Goal: Task Accomplishment & Management: Complete application form

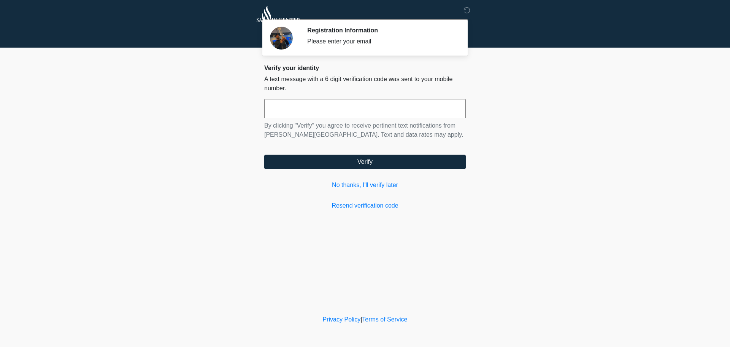
click at [358, 109] on input "text" at bounding box center [365, 108] width 202 height 19
type input "******"
click at [387, 185] on link "No thanks, I'll verify later" at bounding box center [365, 184] width 202 height 9
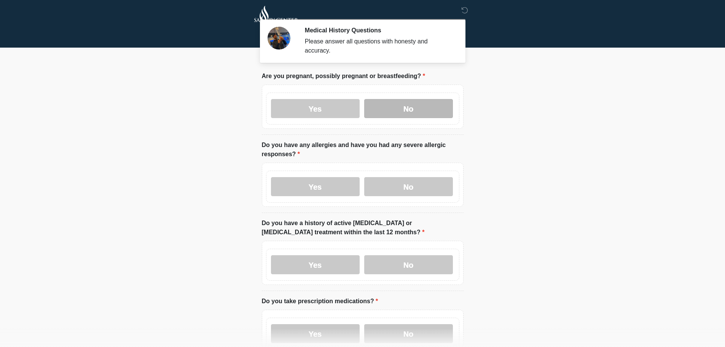
click at [414, 99] on label "No" at bounding box center [408, 108] width 89 height 19
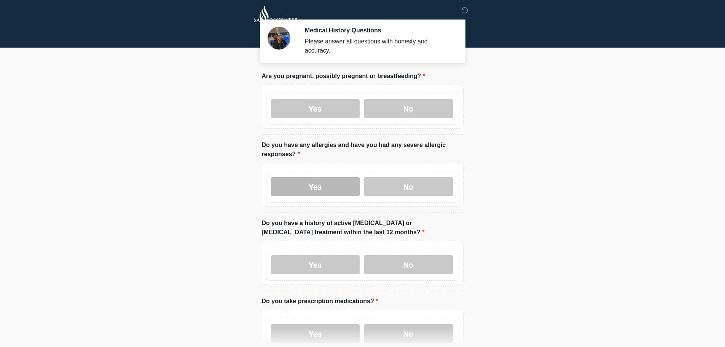
click at [329, 177] on label "Yes" at bounding box center [315, 186] width 89 height 19
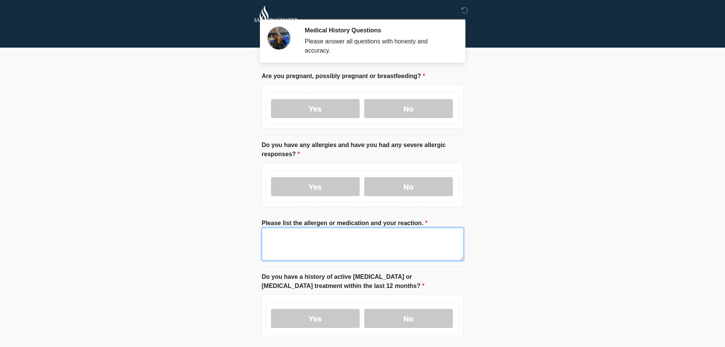
click at [267, 228] on textarea "Please list the allergen or medication and your reaction." at bounding box center [363, 243] width 202 height 33
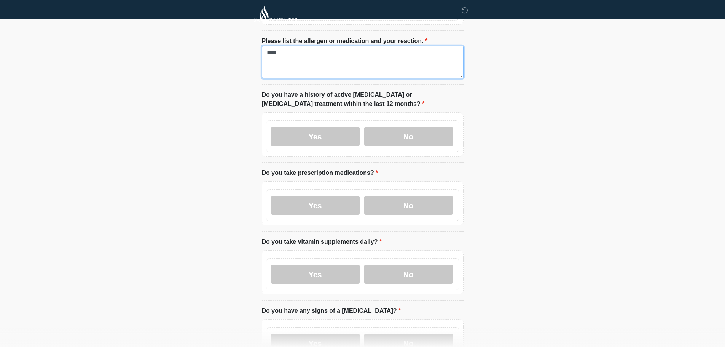
scroll to position [228, 0]
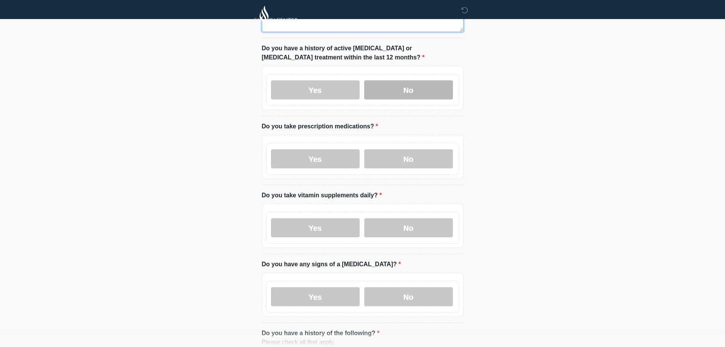
type textarea "****"
click at [418, 84] on label "No" at bounding box center [408, 89] width 89 height 19
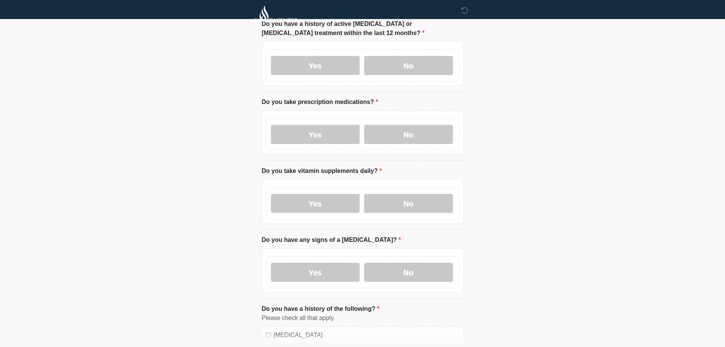
scroll to position [266, 0]
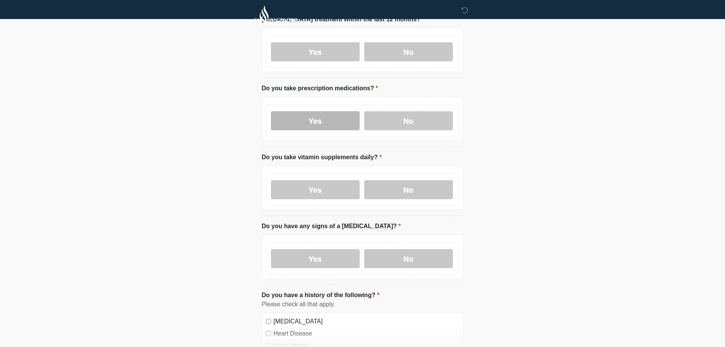
click at [314, 111] on label "Yes" at bounding box center [315, 120] width 89 height 19
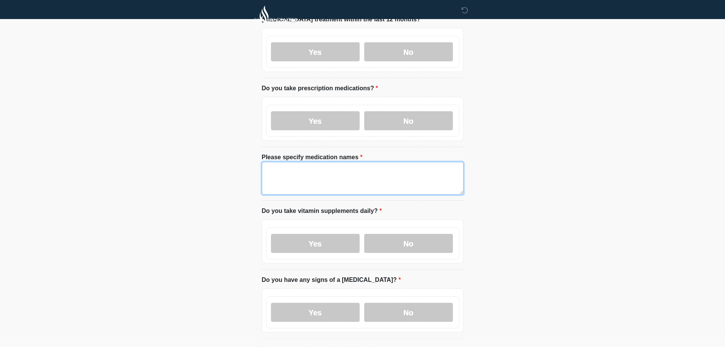
click at [286, 162] on textarea "Please specify medication names" at bounding box center [363, 178] width 202 height 33
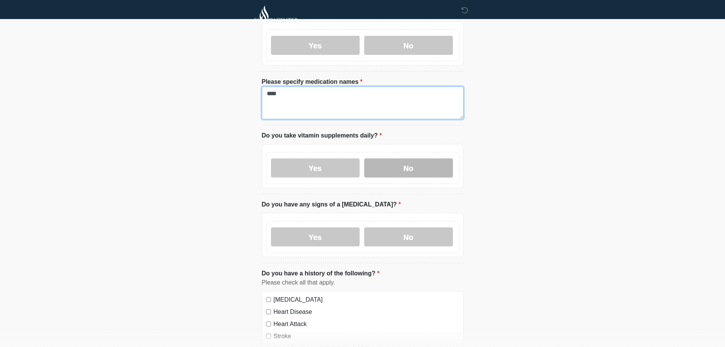
scroll to position [342, 0]
type textarea "****"
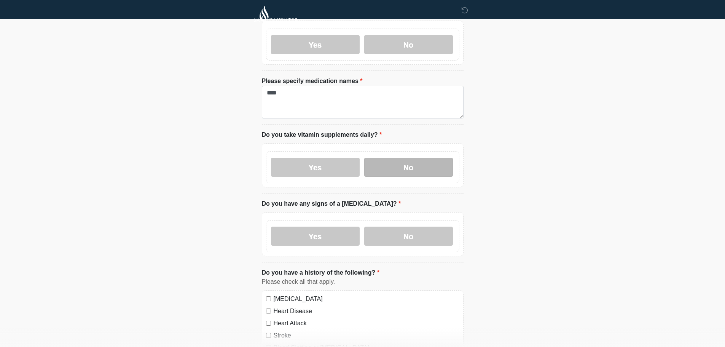
click at [414, 162] on label "No" at bounding box center [408, 166] width 89 height 19
click at [416, 226] on label "No" at bounding box center [408, 235] width 89 height 19
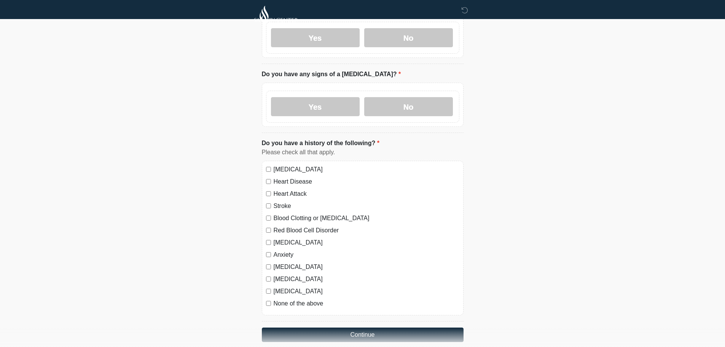
scroll to position [495, 0]
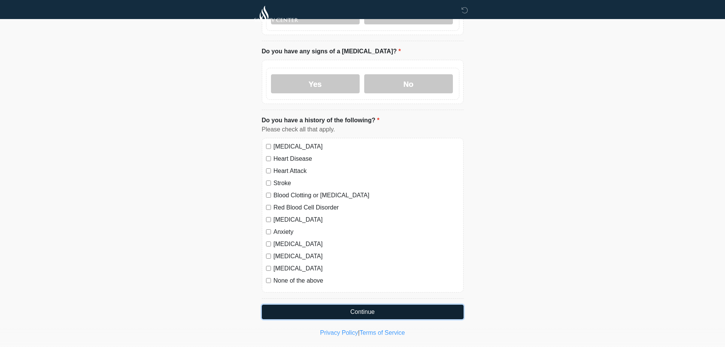
click at [334, 304] on button "Continue" at bounding box center [363, 311] width 202 height 14
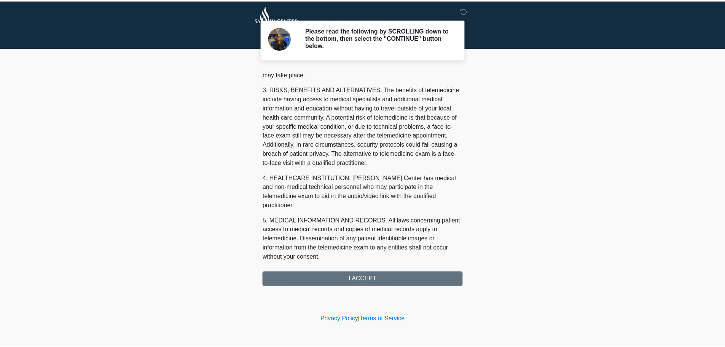
scroll to position [247, 0]
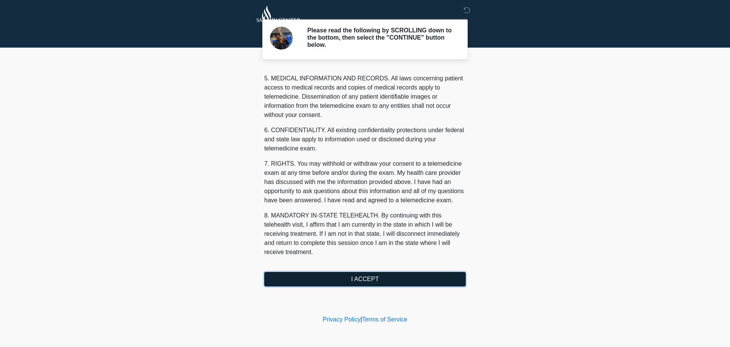
click at [360, 278] on button "I ACCEPT" at bounding box center [365, 279] width 202 height 14
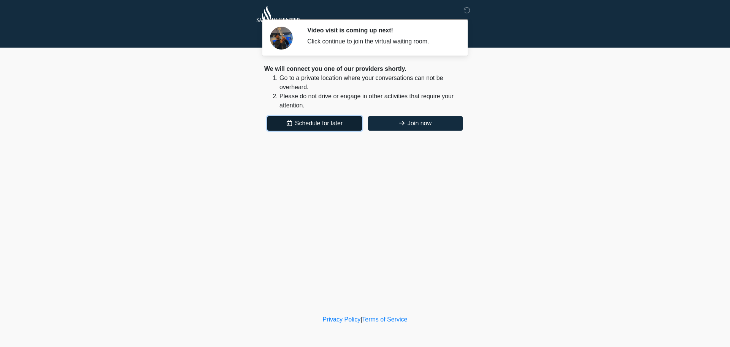
click at [298, 121] on button "Schedule for later" at bounding box center [314, 123] width 95 height 14
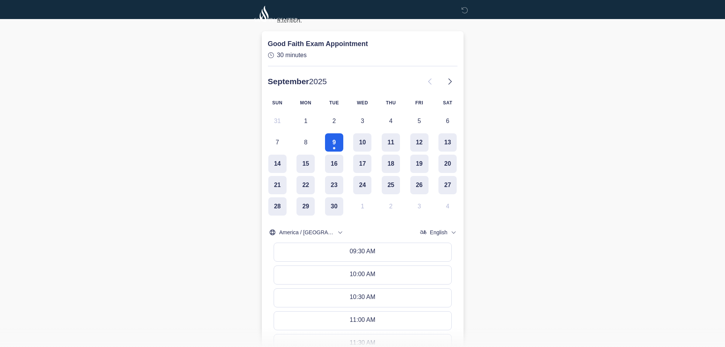
scroll to position [114, 0]
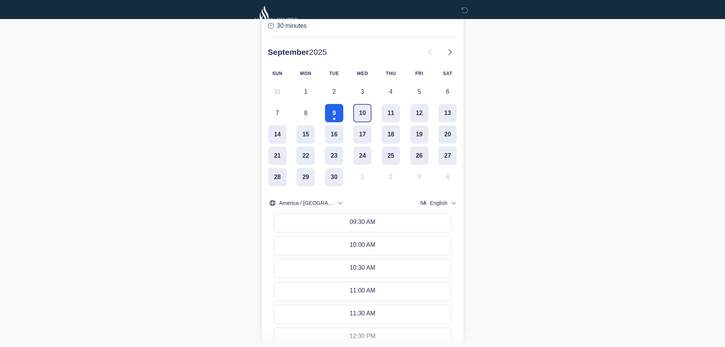
click at [363, 109] on button "10" at bounding box center [362, 113] width 18 height 18
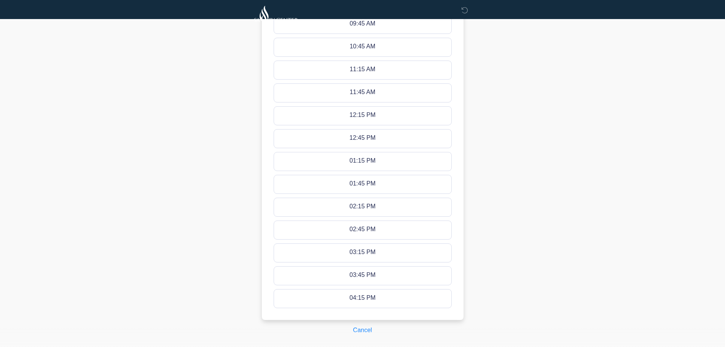
scroll to position [342, 0]
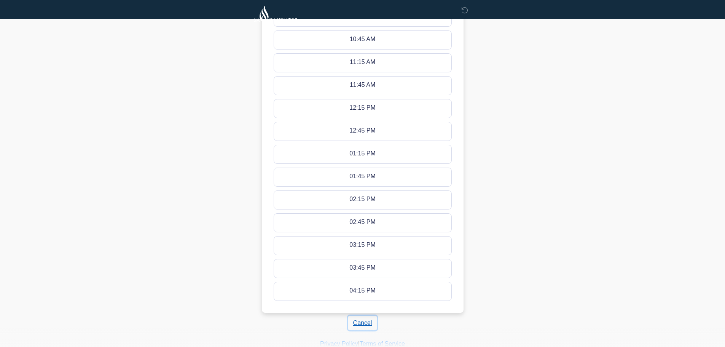
click at [356, 323] on button "Cancel" at bounding box center [362, 322] width 29 height 14
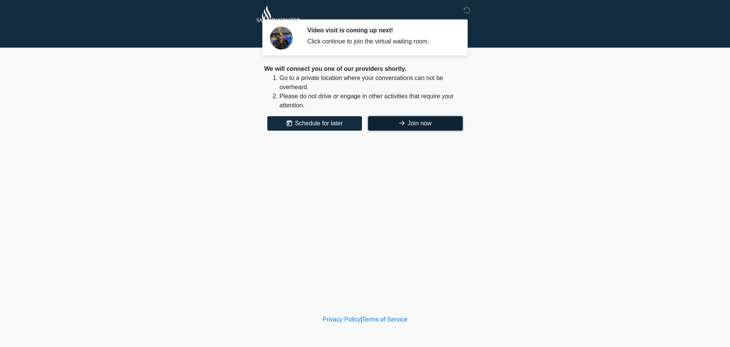
click at [422, 119] on button "Join now" at bounding box center [415, 123] width 95 height 14
